Goal: Task Accomplishment & Management: Manage account settings

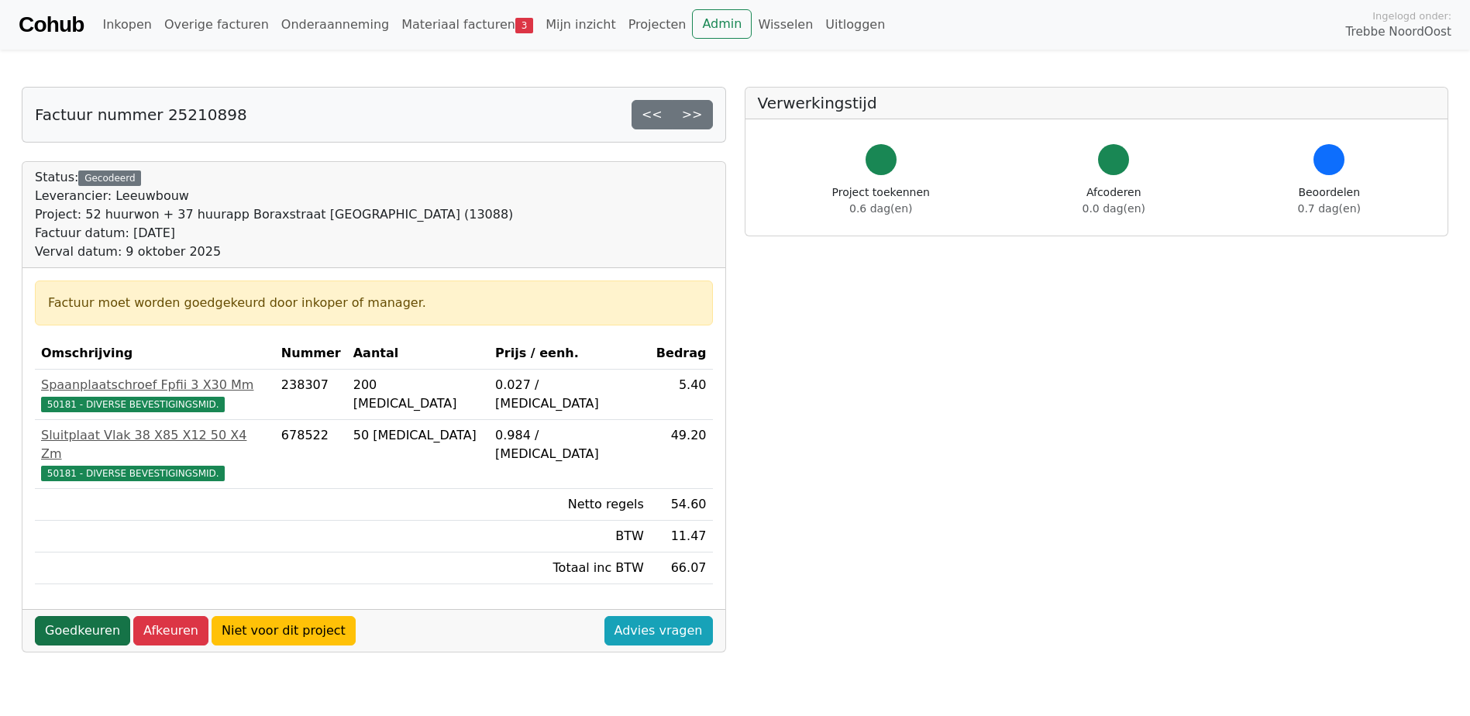
click at [71, 616] on link "Goedkeuren" at bounding box center [82, 630] width 95 height 29
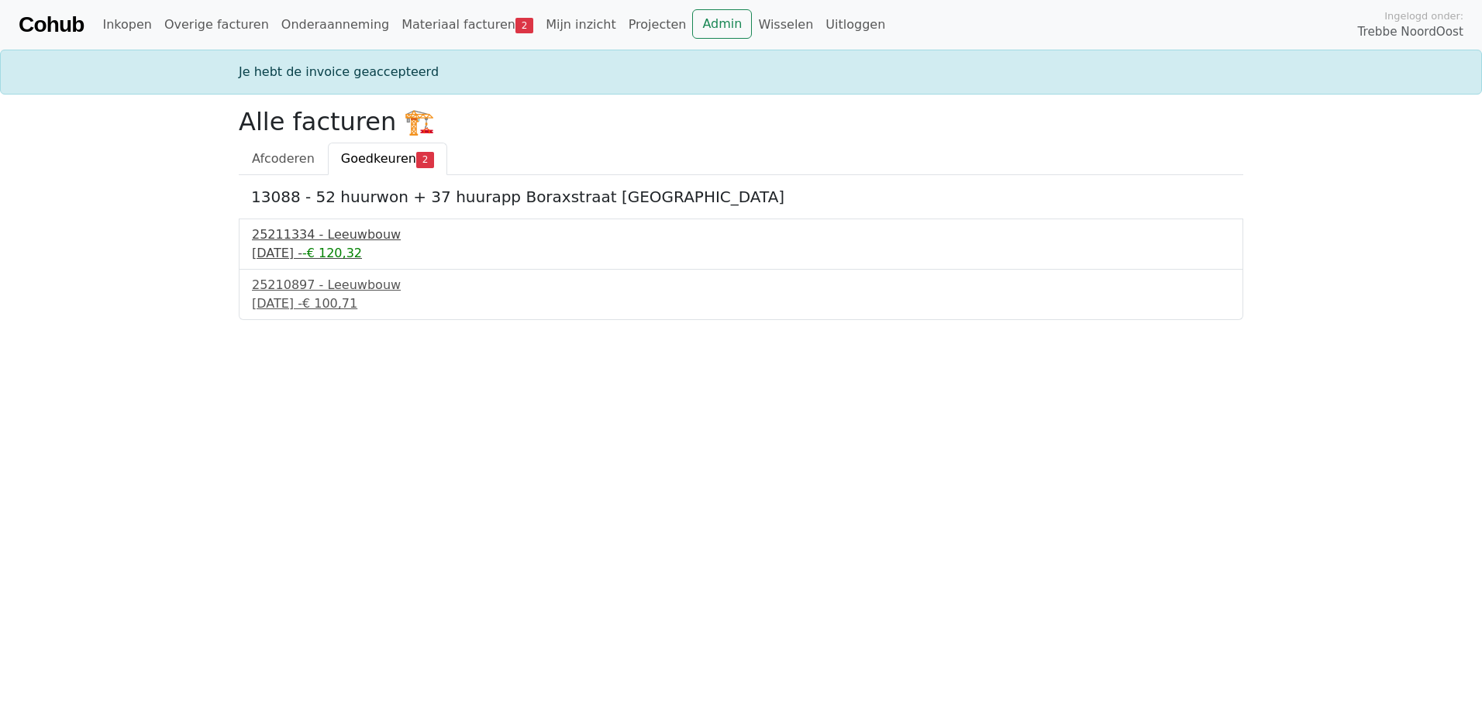
click at [364, 240] on div "25211334 - Leeuwbouw" at bounding box center [741, 235] width 978 height 19
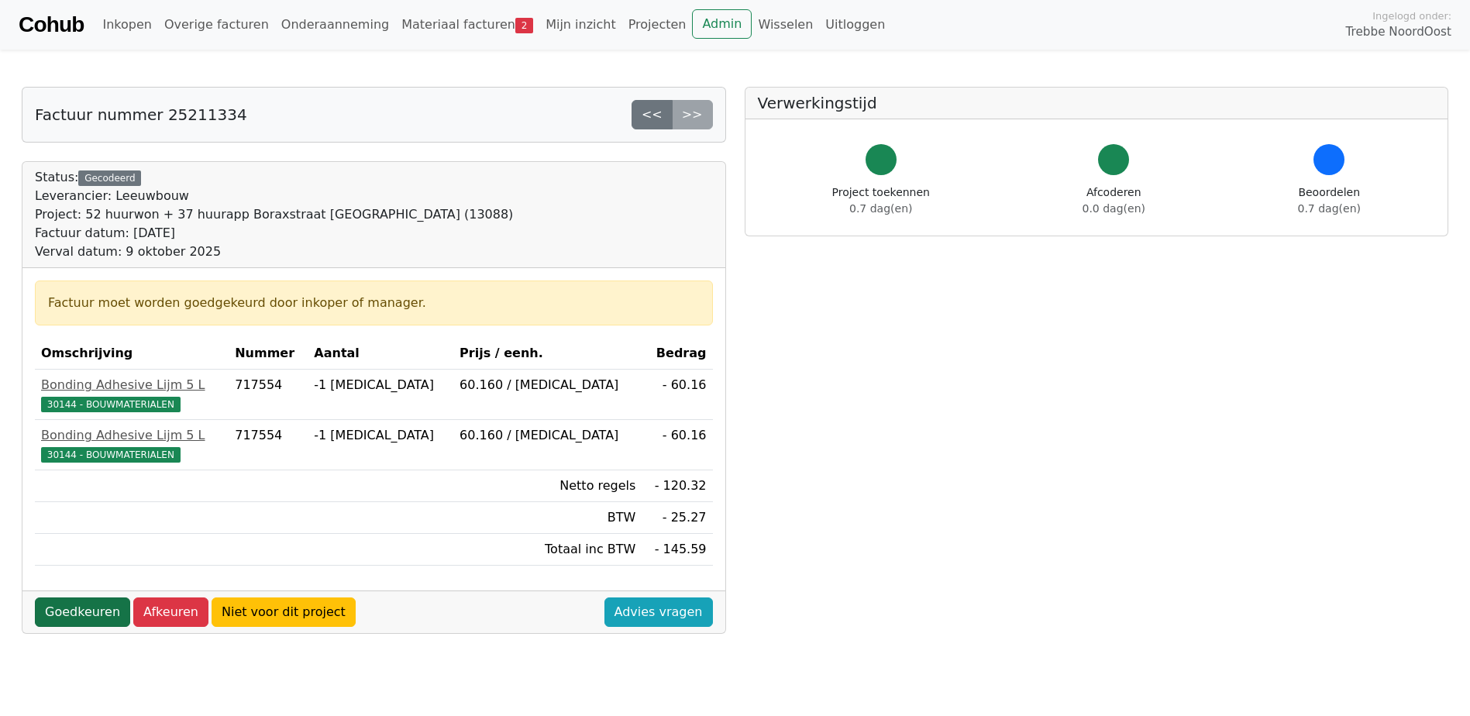
click at [64, 612] on link "Goedkeuren" at bounding box center [82, 612] width 95 height 29
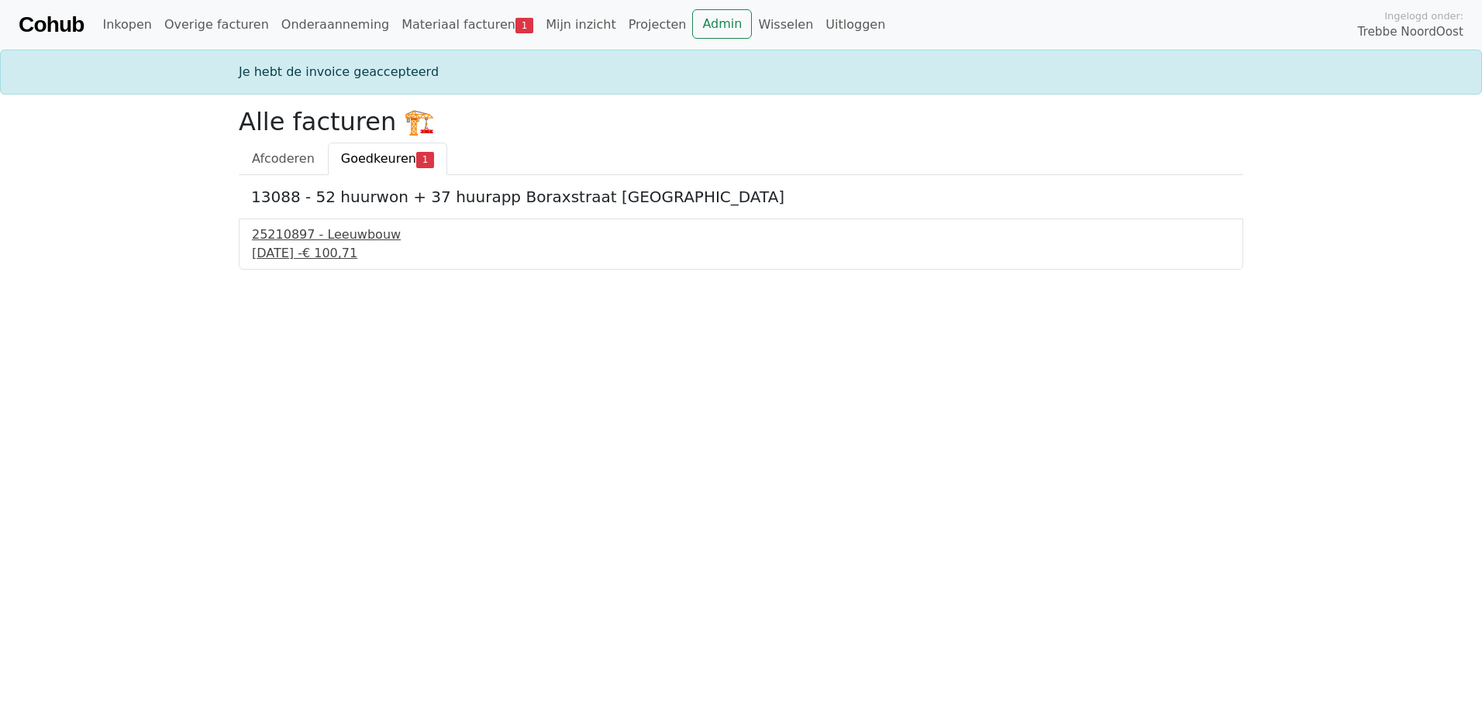
click at [309, 253] on div "9 september 2025 - € 100,71" at bounding box center [741, 253] width 978 height 19
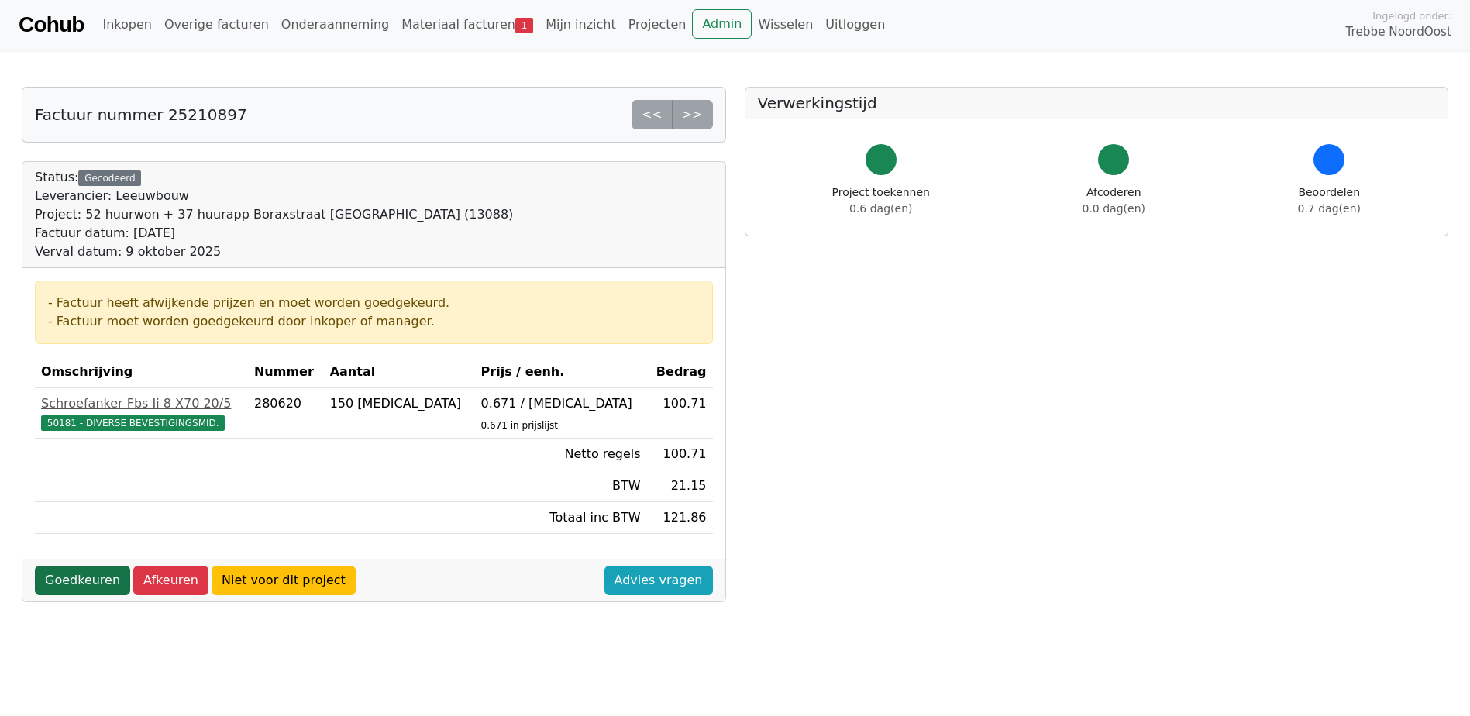
click at [50, 576] on link "Goedkeuren" at bounding box center [82, 580] width 95 height 29
